Goal: Find specific page/section: Find specific page/section

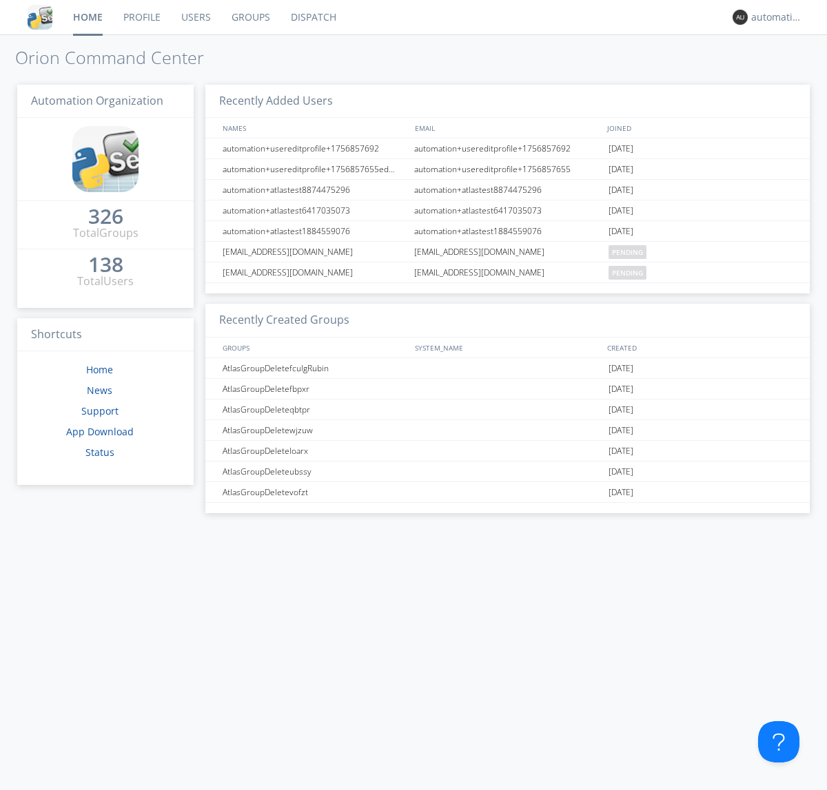
click at [312, 17] on link "Dispatch" at bounding box center [313, 17] width 66 height 34
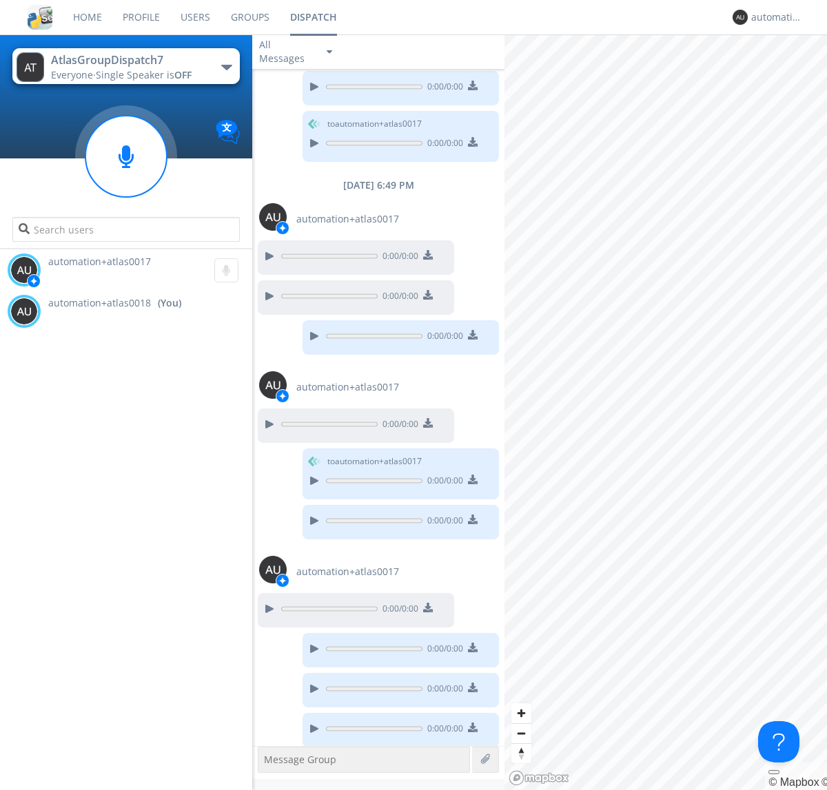
scroll to position [550, 0]
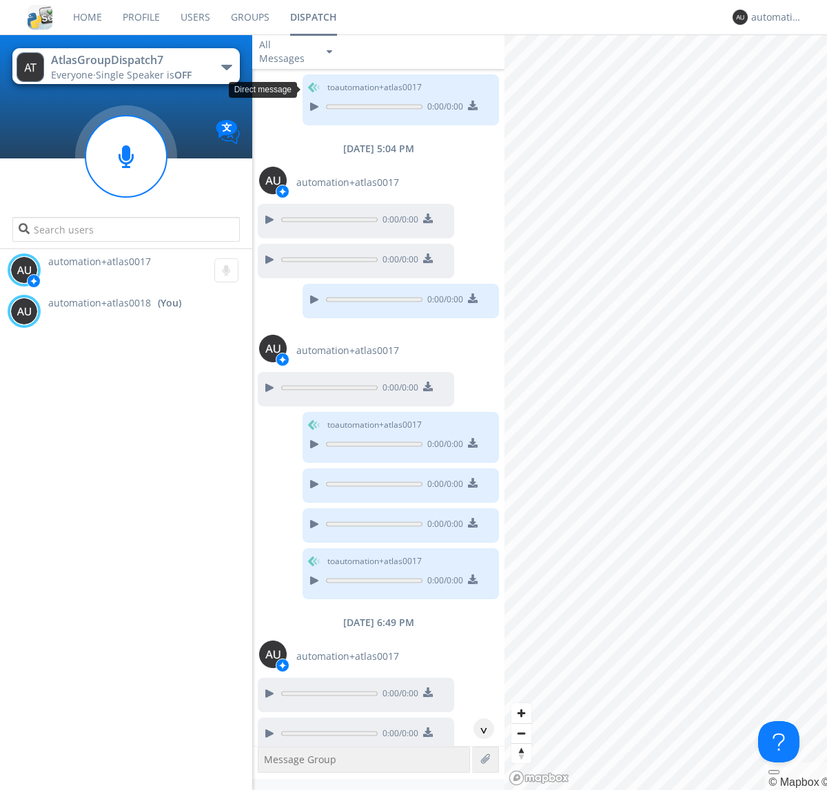
scroll to position [453, 0]
click at [478, 729] on div "^" at bounding box center [483, 729] width 21 height 21
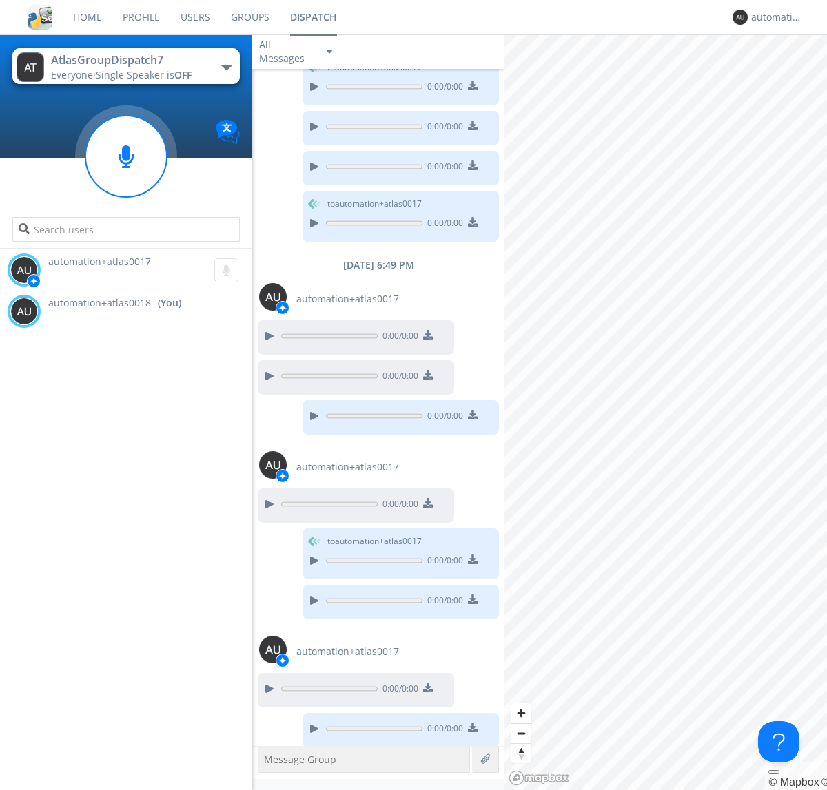
scroll to position [938, 0]
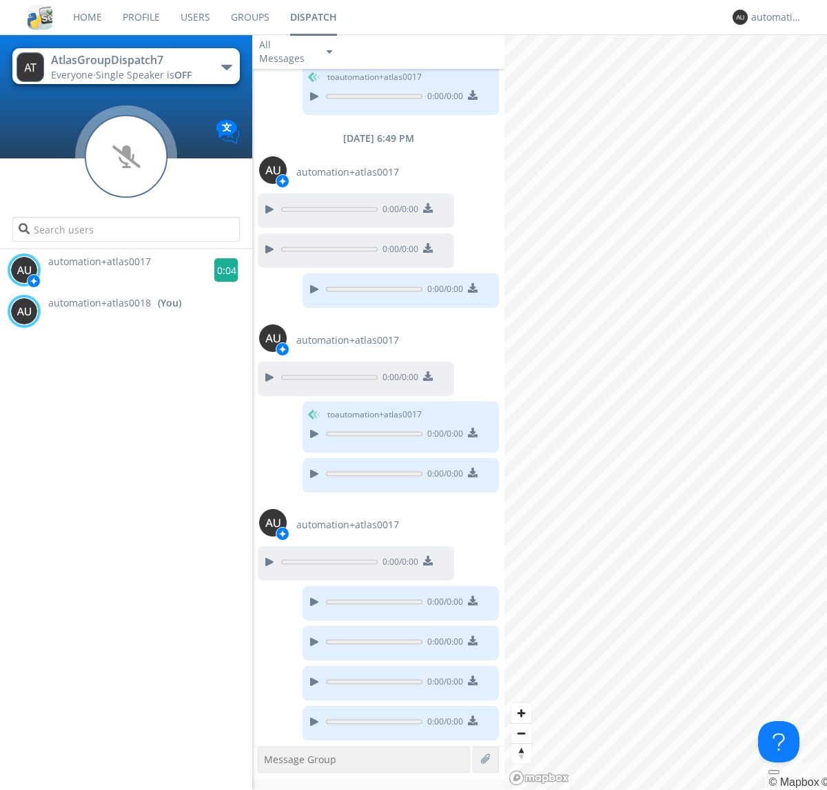
click at [220, 270] on g at bounding box center [226, 270] width 24 height 24
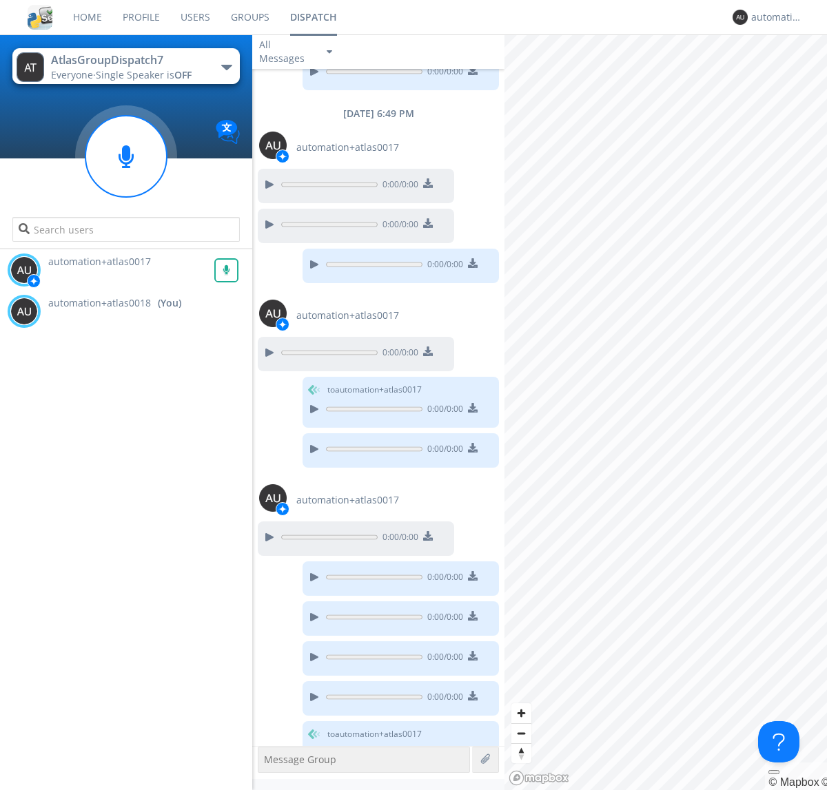
scroll to position [994, 0]
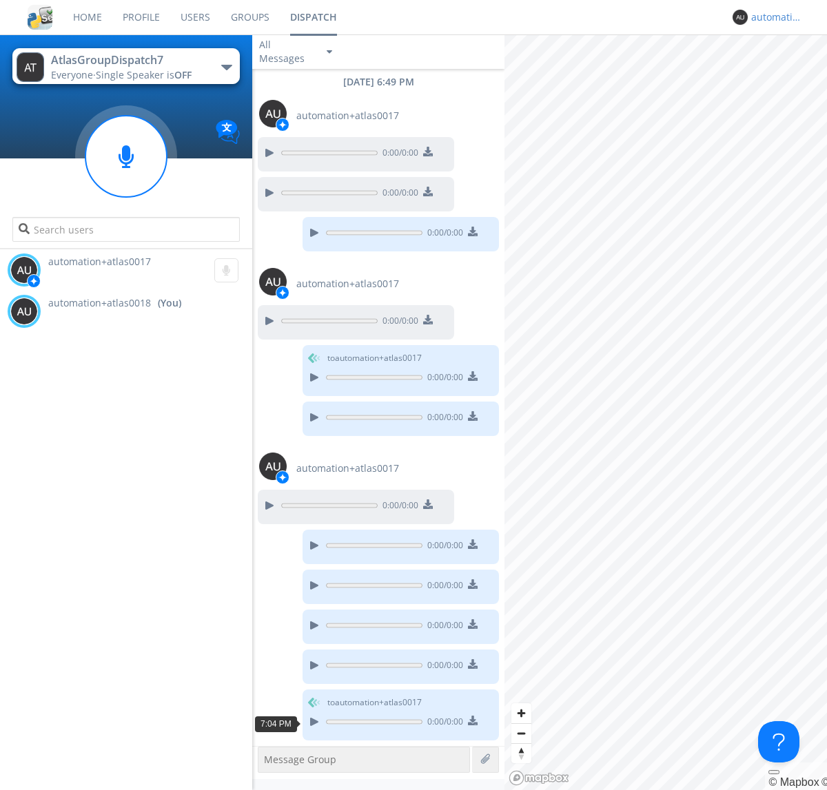
click at [773, 17] on div "automation+atlas0018" at bounding box center [777, 17] width 52 height 14
